Goal: Find specific page/section: Find specific page/section

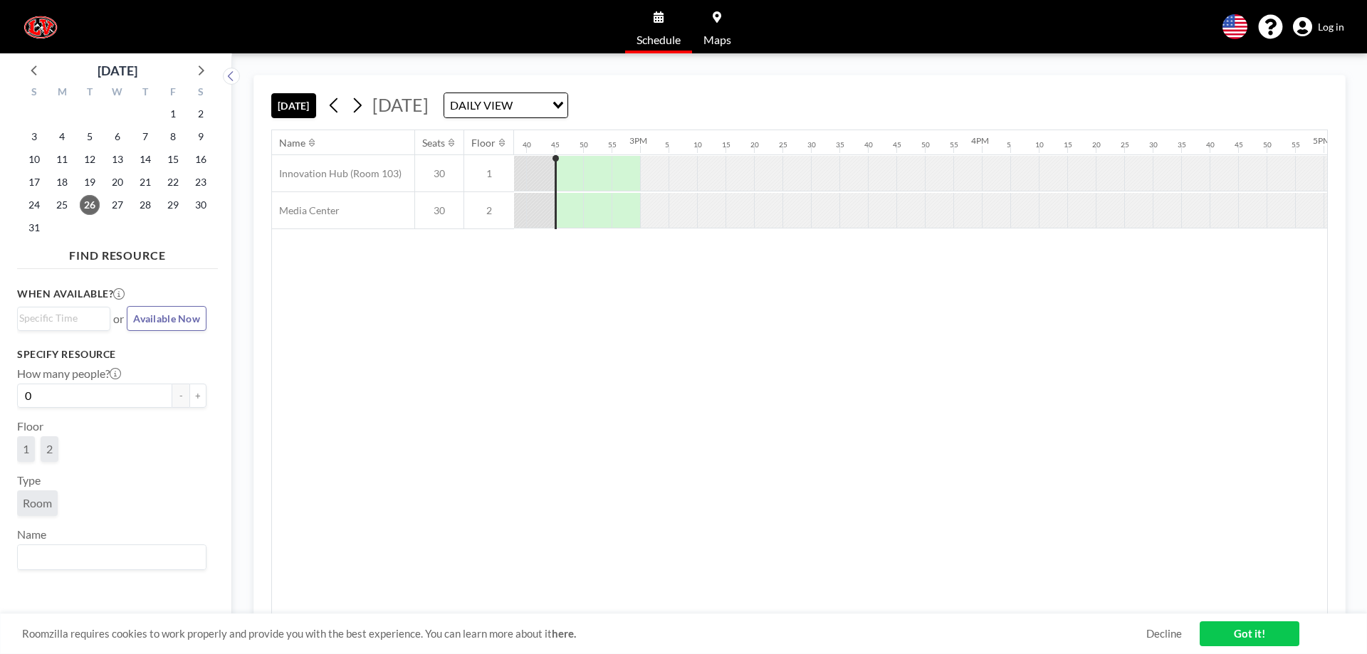
scroll to position [0, 5012]
click at [550, 109] on input "Search for option" at bounding box center [498, 105] width 104 height 19
click at [663, 144] on li "WEEKLY VIEW" at bounding box center [650, 151] width 122 height 21
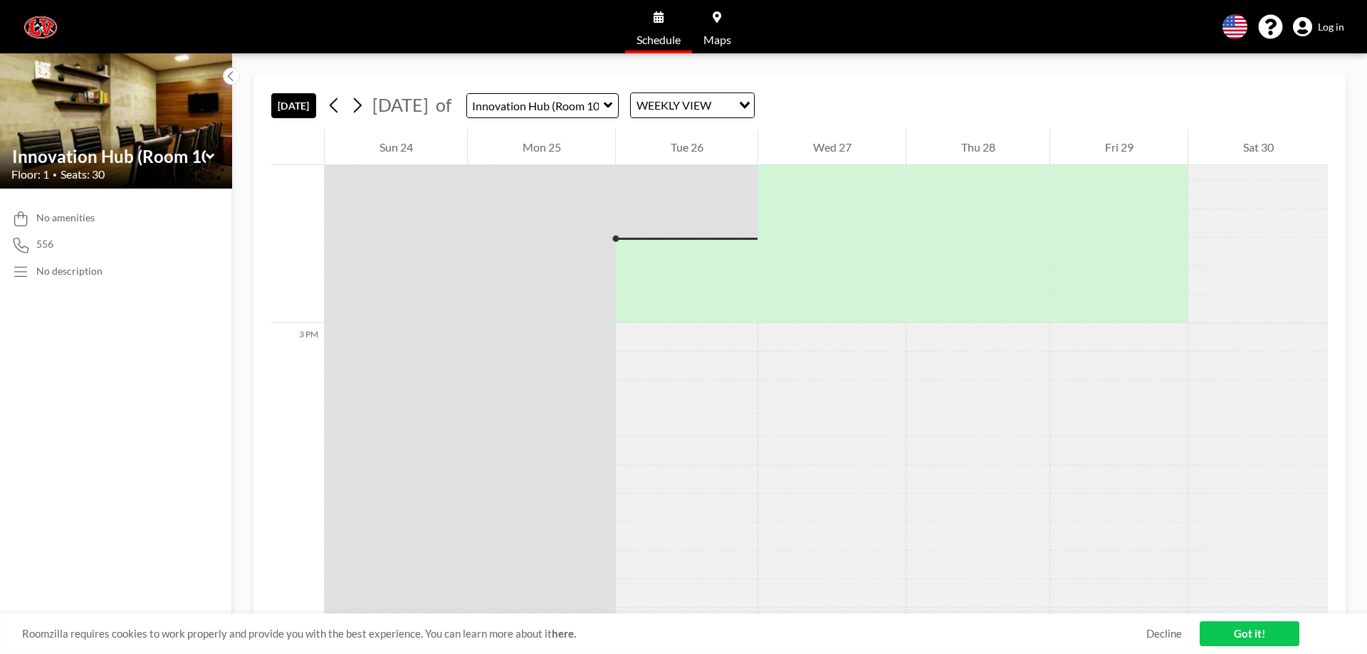
scroll to position [5012, 0]
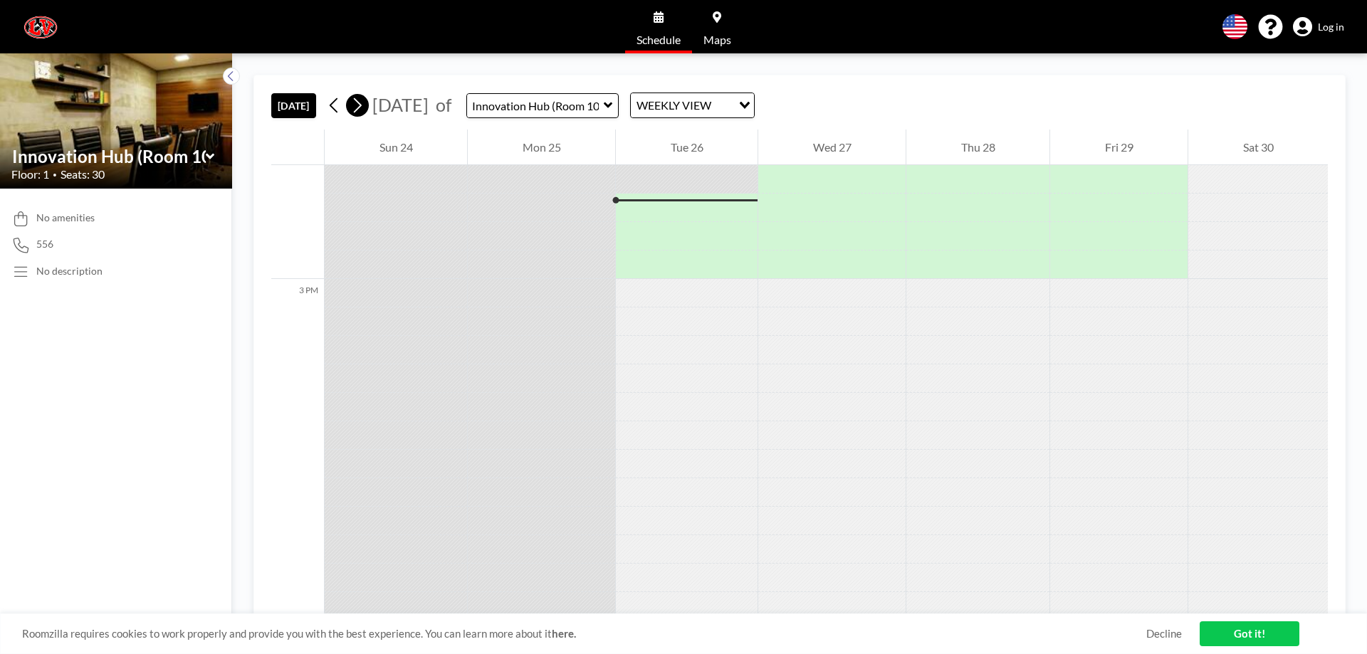
click at [367, 107] on button at bounding box center [357, 105] width 23 height 23
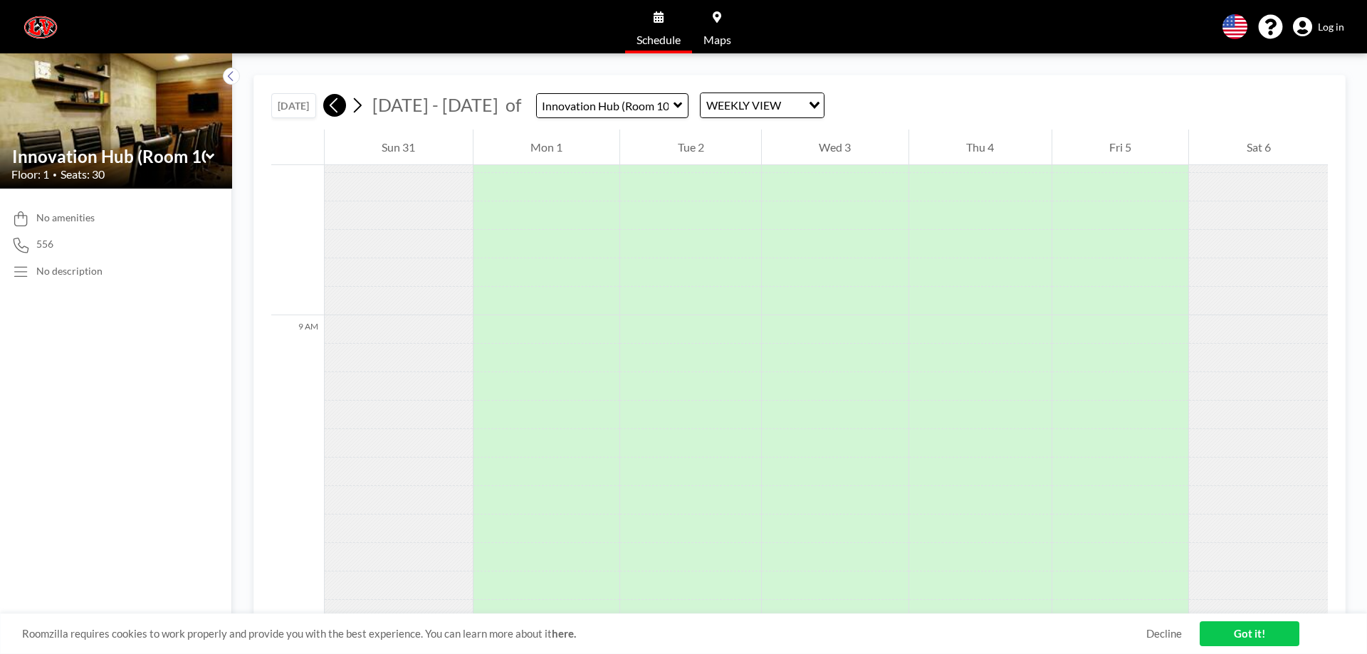
click at [337, 112] on icon at bounding box center [334, 105] width 8 height 15
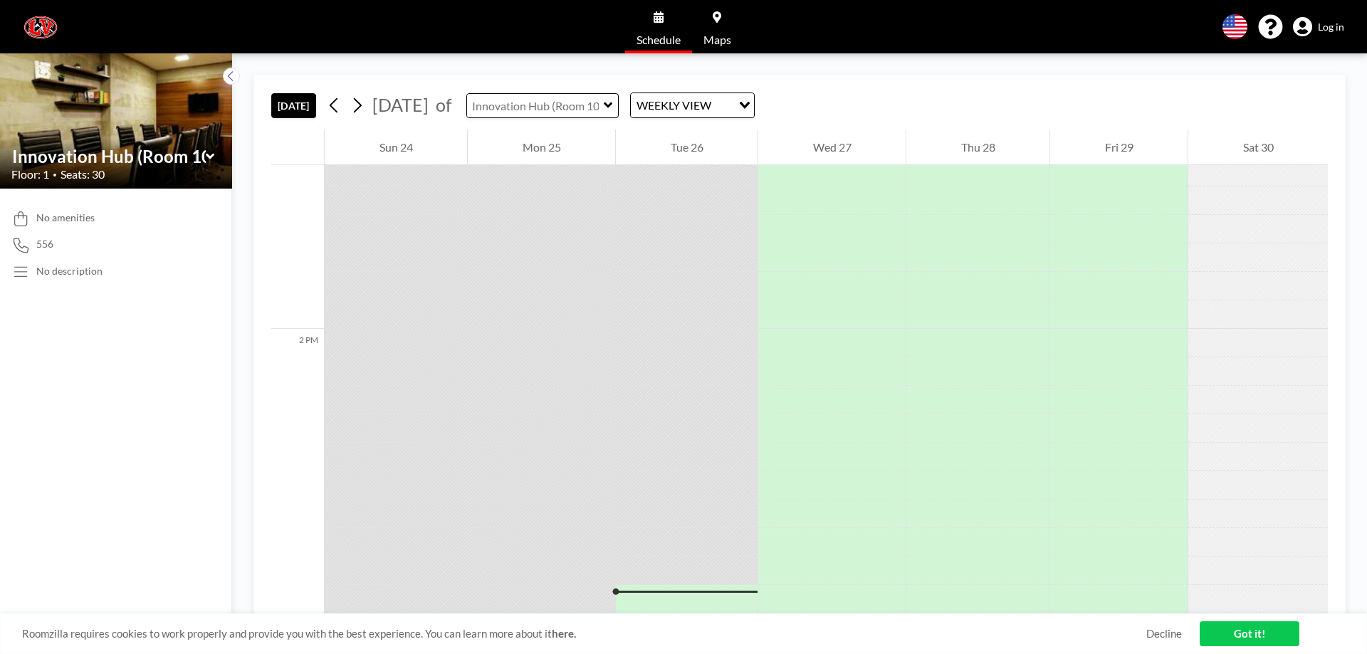
click at [588, 103] on input "text" at bounding box center [535, 105] width 137 height 23
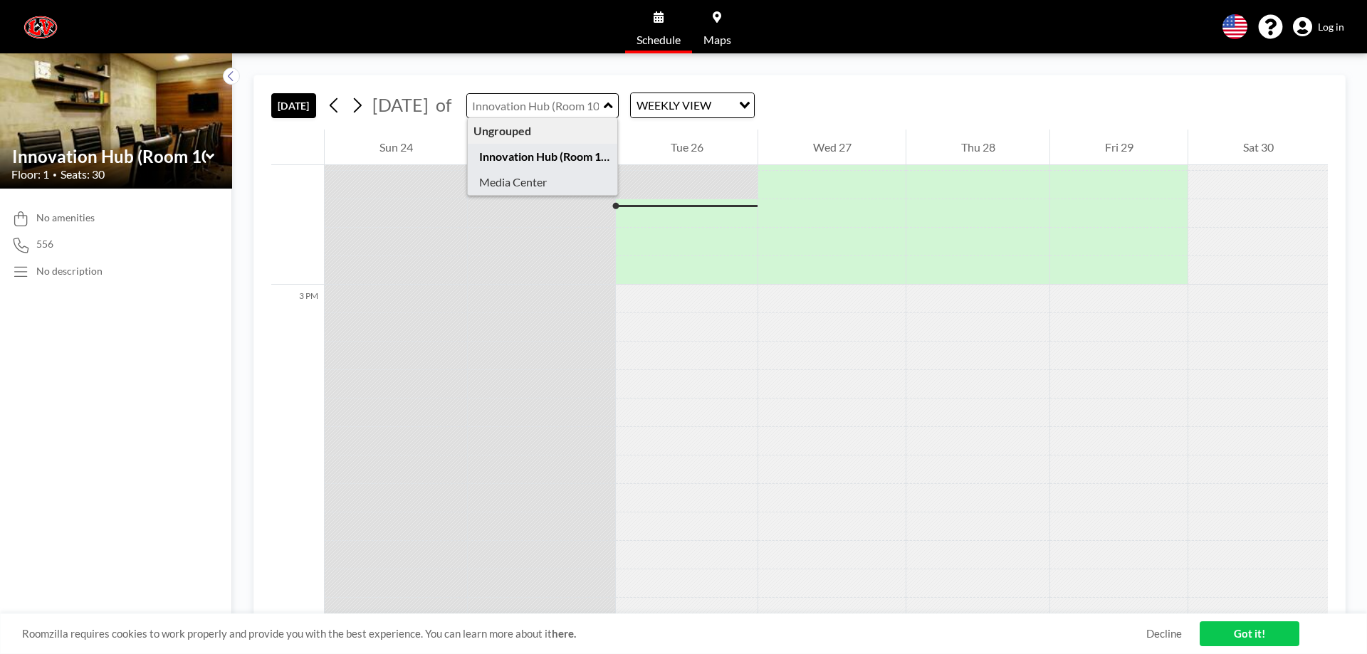
scroll to position [5012, 0]
type input "Media Center"
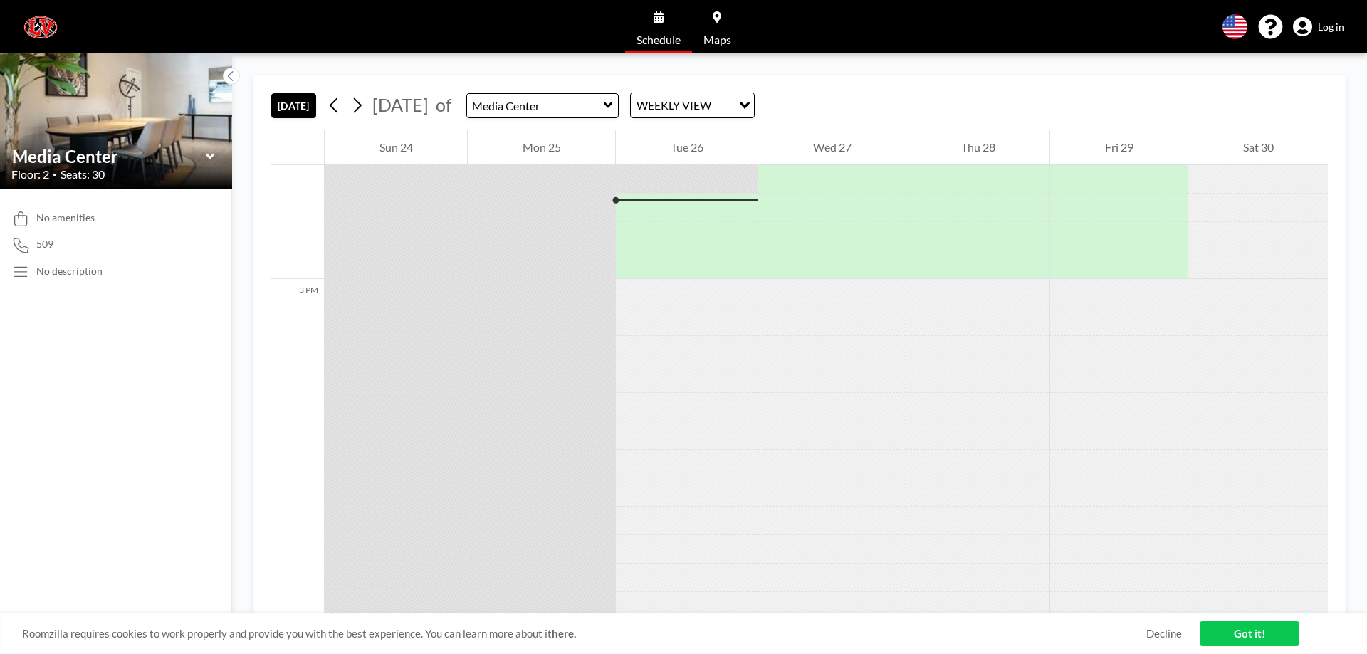
click at [727, 103] on div "WEEKLY VIEW" at bounding box center [681, 103] width 101 height 21
click at [737, 140] on li "DAILY VIEW" at bounding box center [736, 130] width 122 height 21
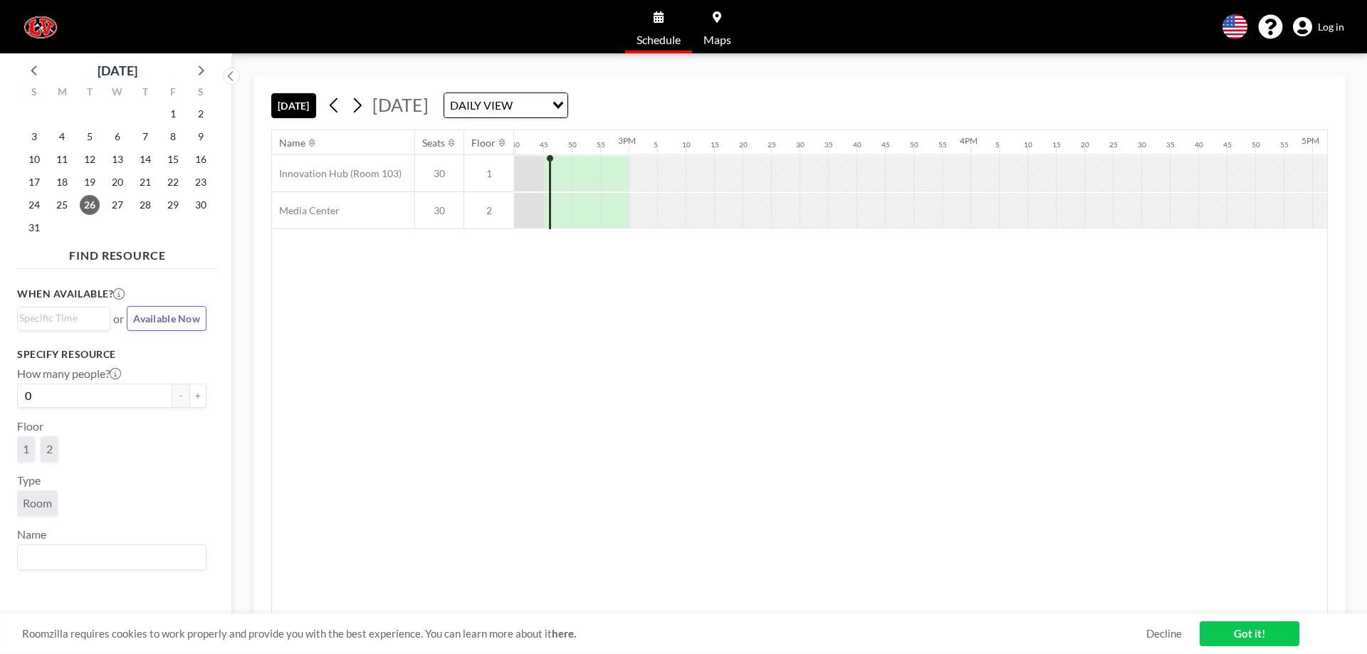
scroll to position [0, 5012]
click at [358, 112] on icon at bounding box center [358, 105] width 8 height 15
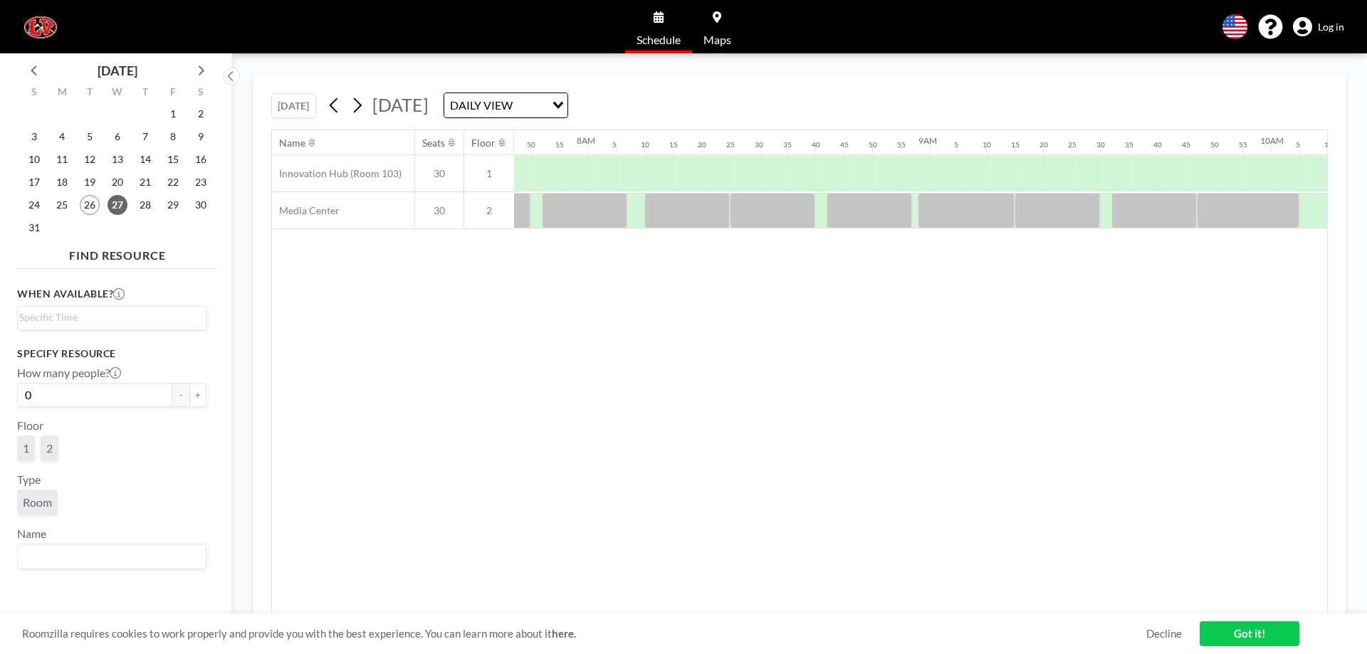
scroll to position [0, 2705]
